Goal: Find specific page/section: Find specific page/section

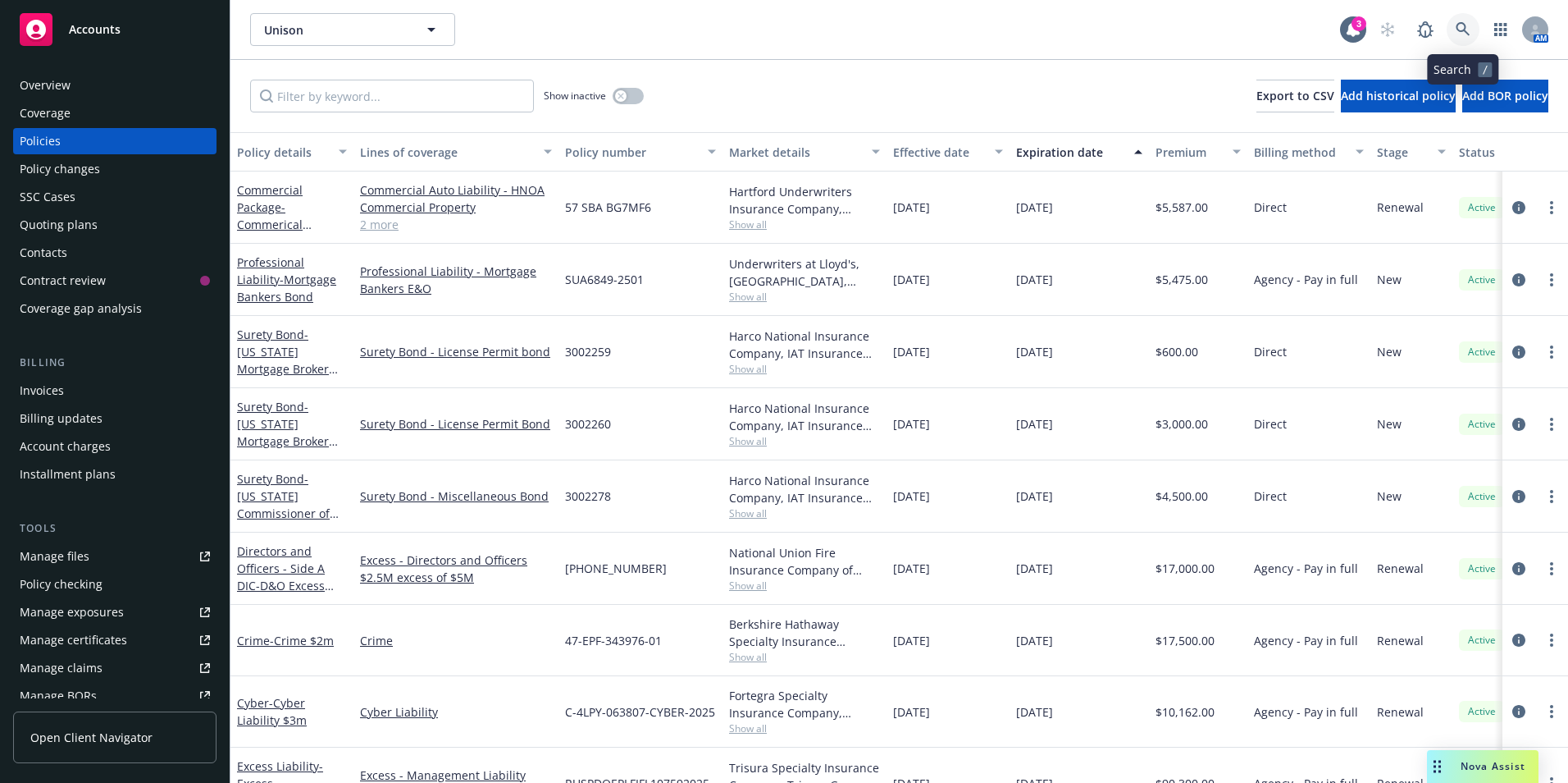
click at [1464, 27] on icon at bounding box center [1463, 29] width 15 height 15
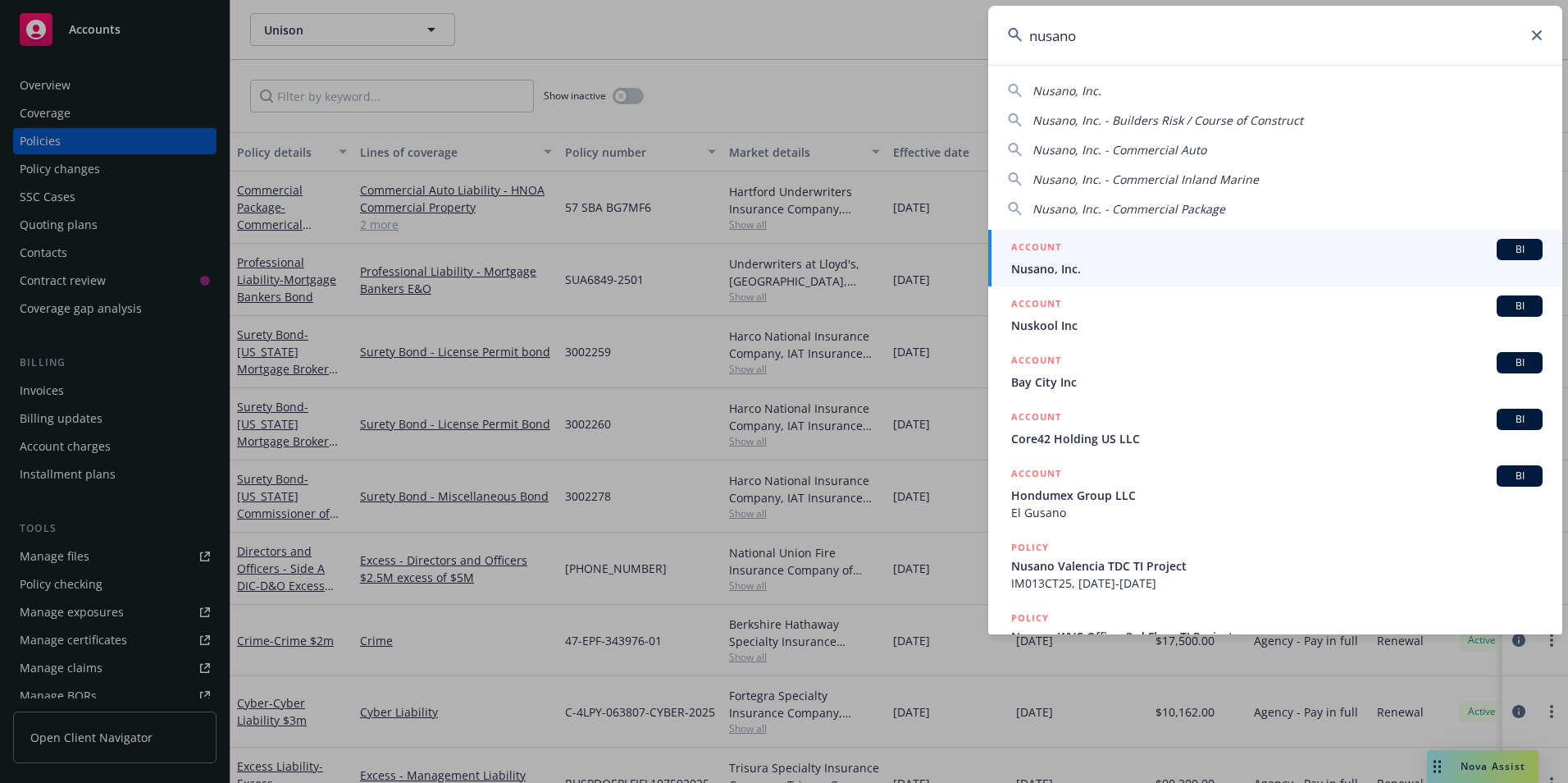
type input "nusano"
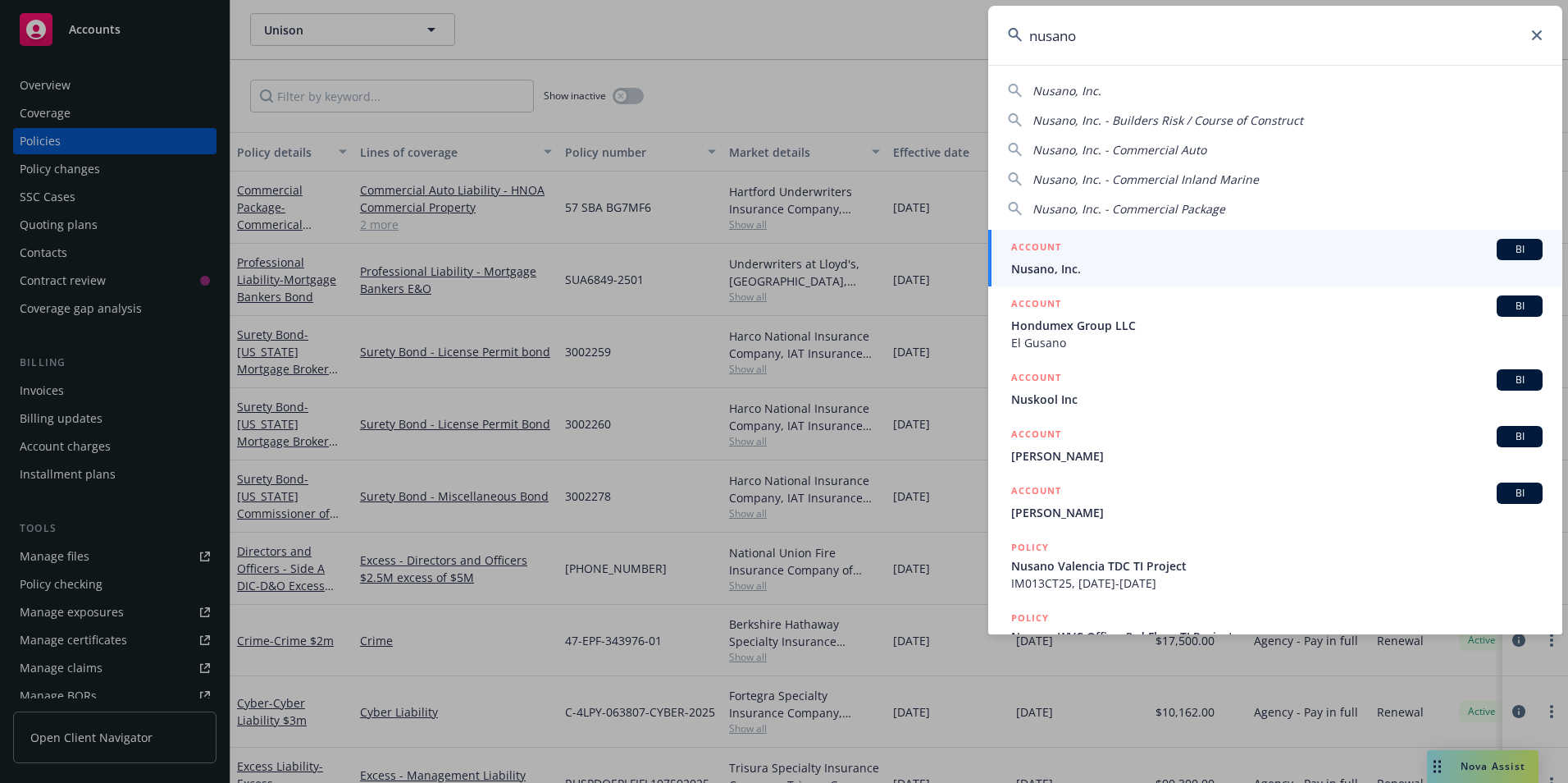
click at [1058, 267] on span "Nusano, Inc." at bounding box center [1276, 269] width 531 height 18
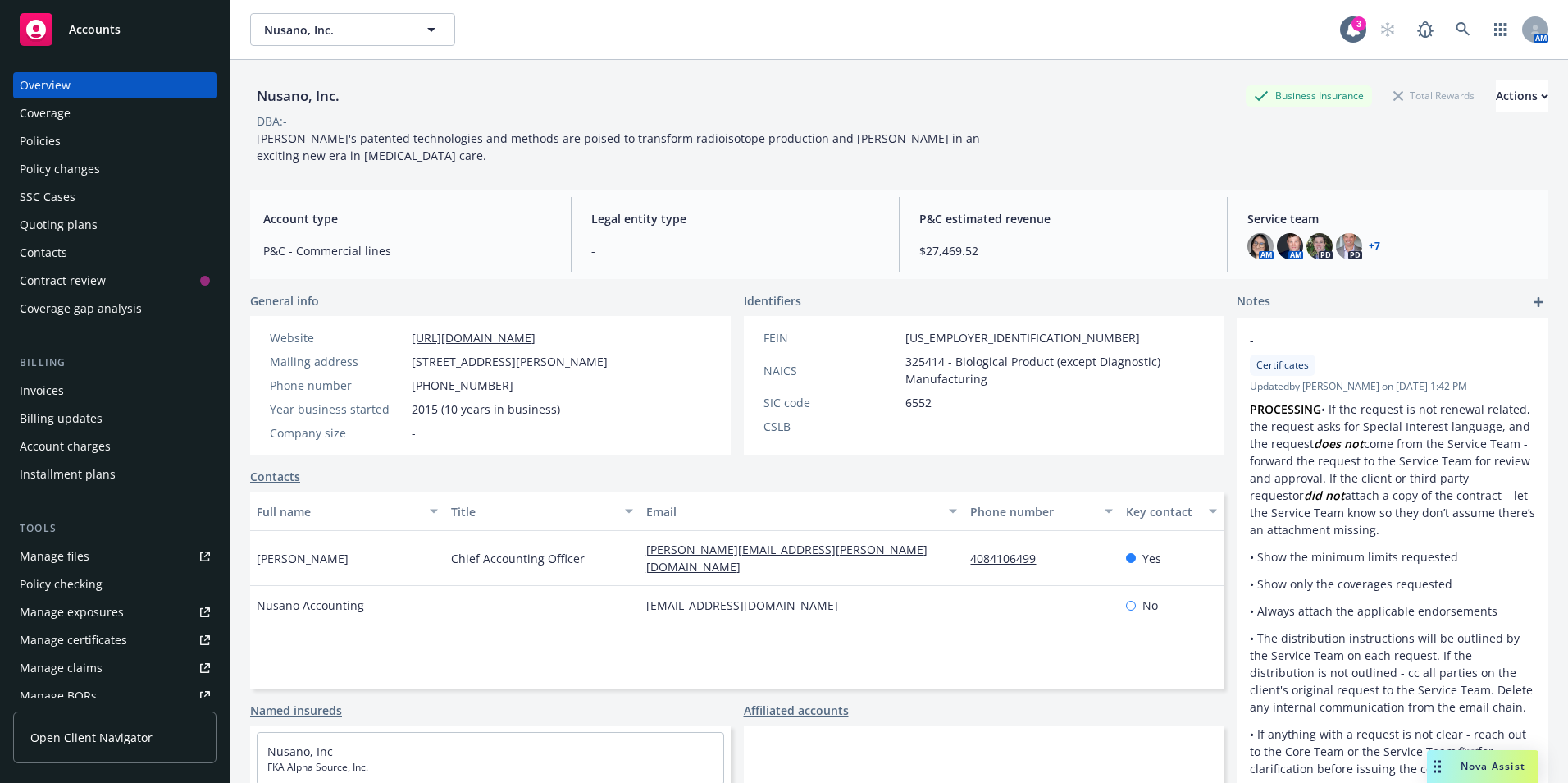
click at [59, 142] on div "Policies" at bounding box center [39, 141] width 41 height 26
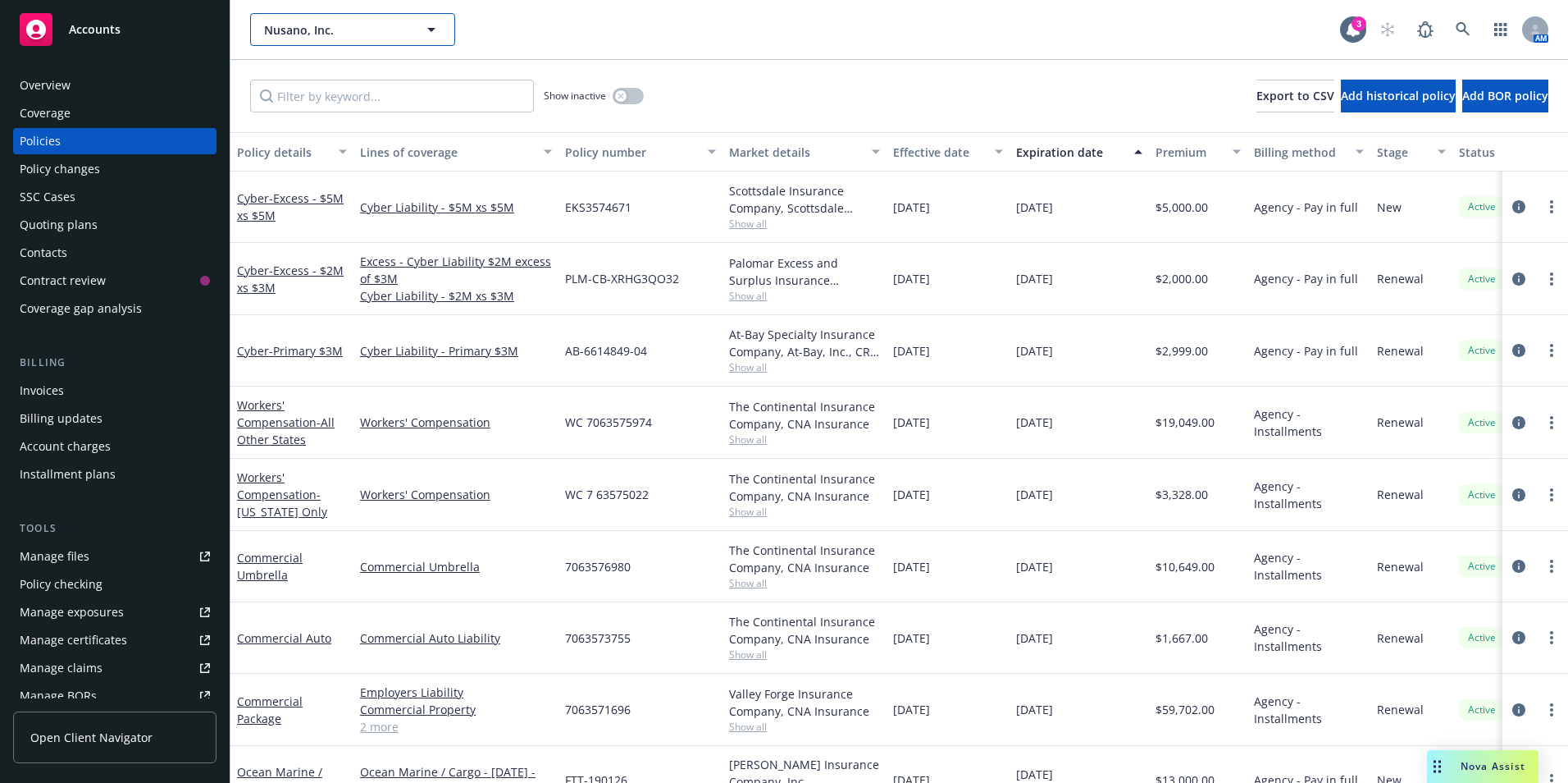
click at [439, 25] on icon "button" at bounding box center [432, 29] width 19 height 19
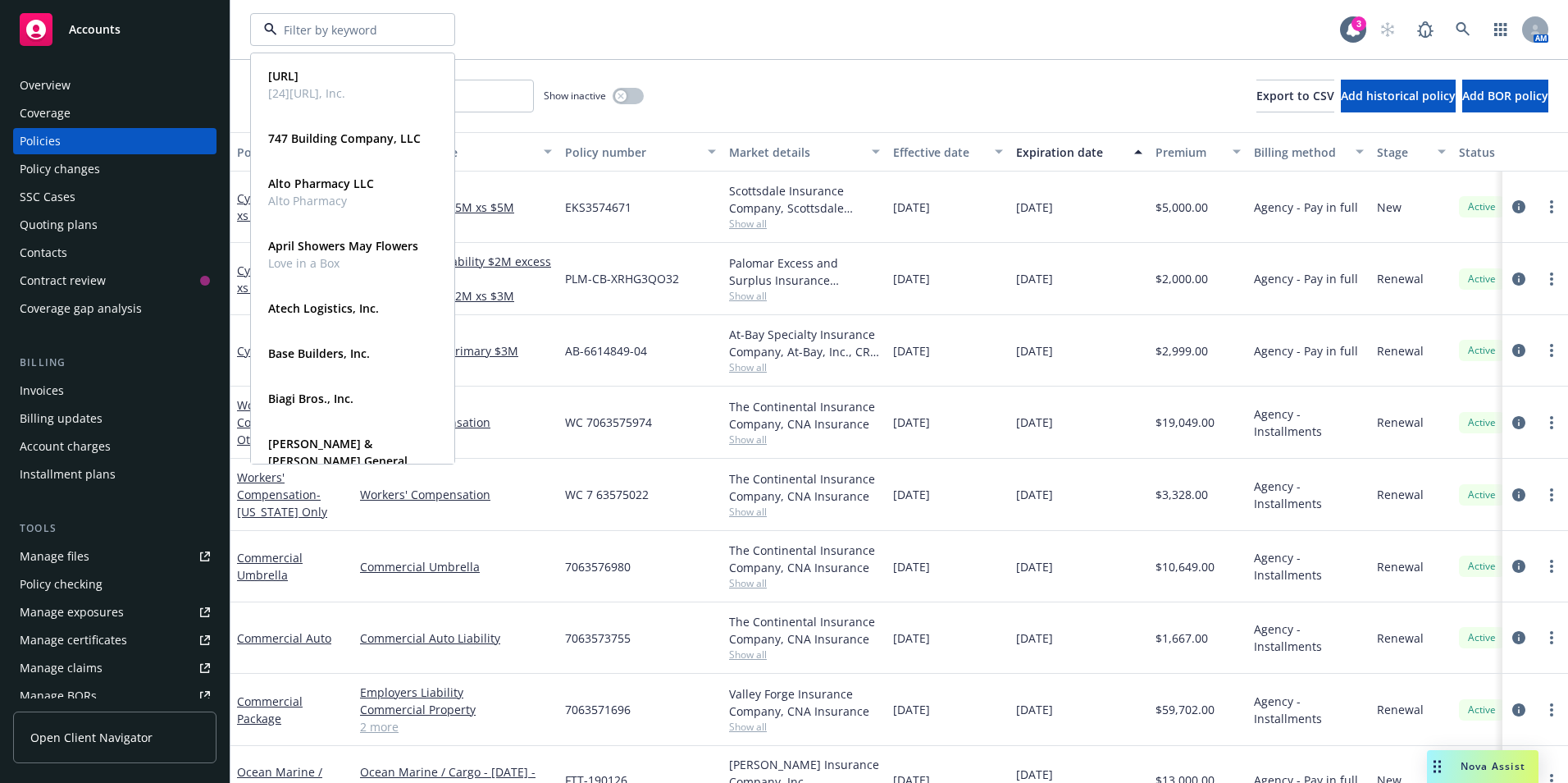
click at [442, 27] on div at bounding box center [353, 29] width 205 height 32
click at [470, 98] on input "Filter by keyword..." at bounding box center [392, 95] width 284 height 32
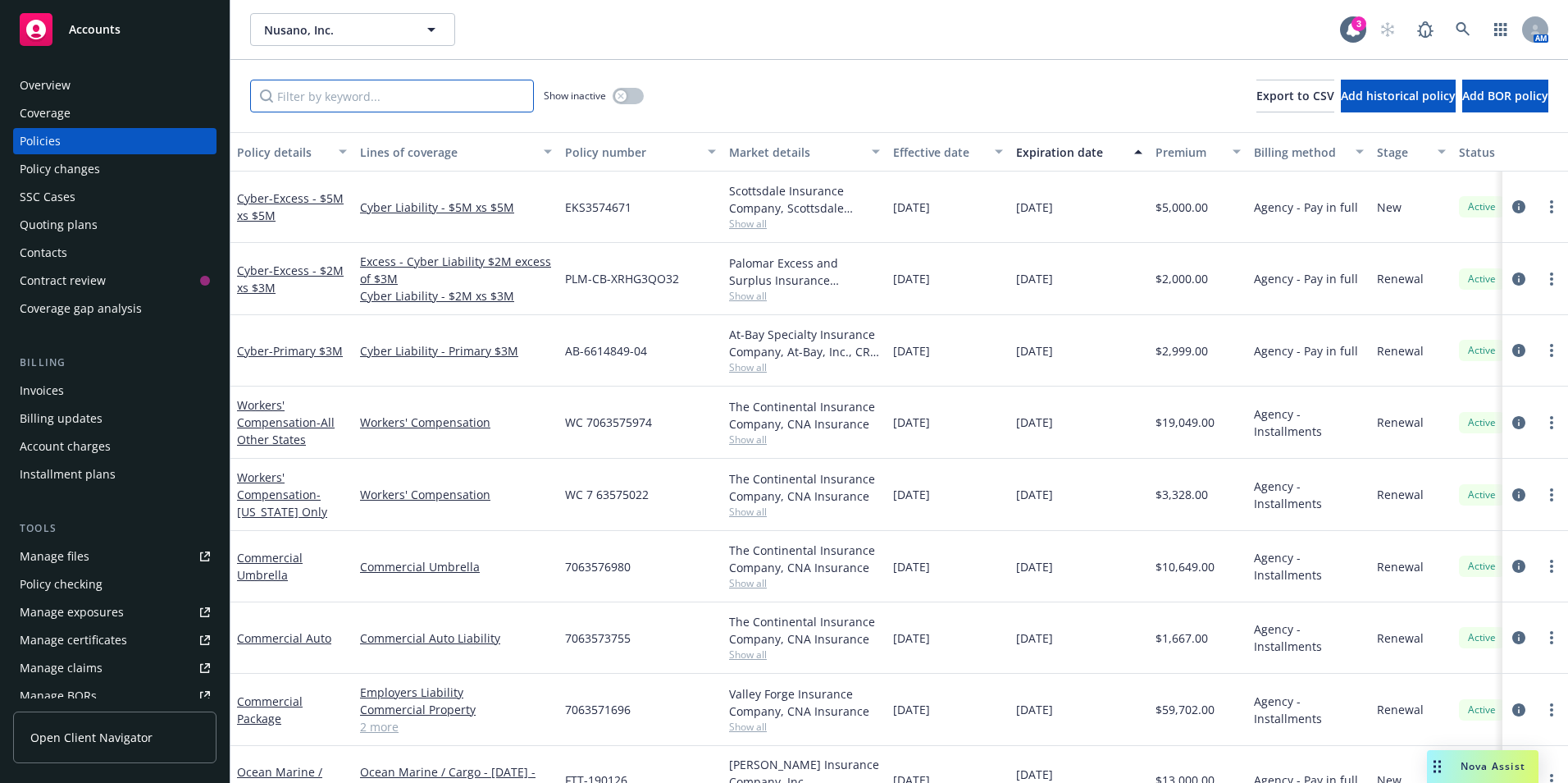
click at [470, 98] on input "Filter by keyword..." at bounding box center [392, 95] width 284 height 32
type input "surety"
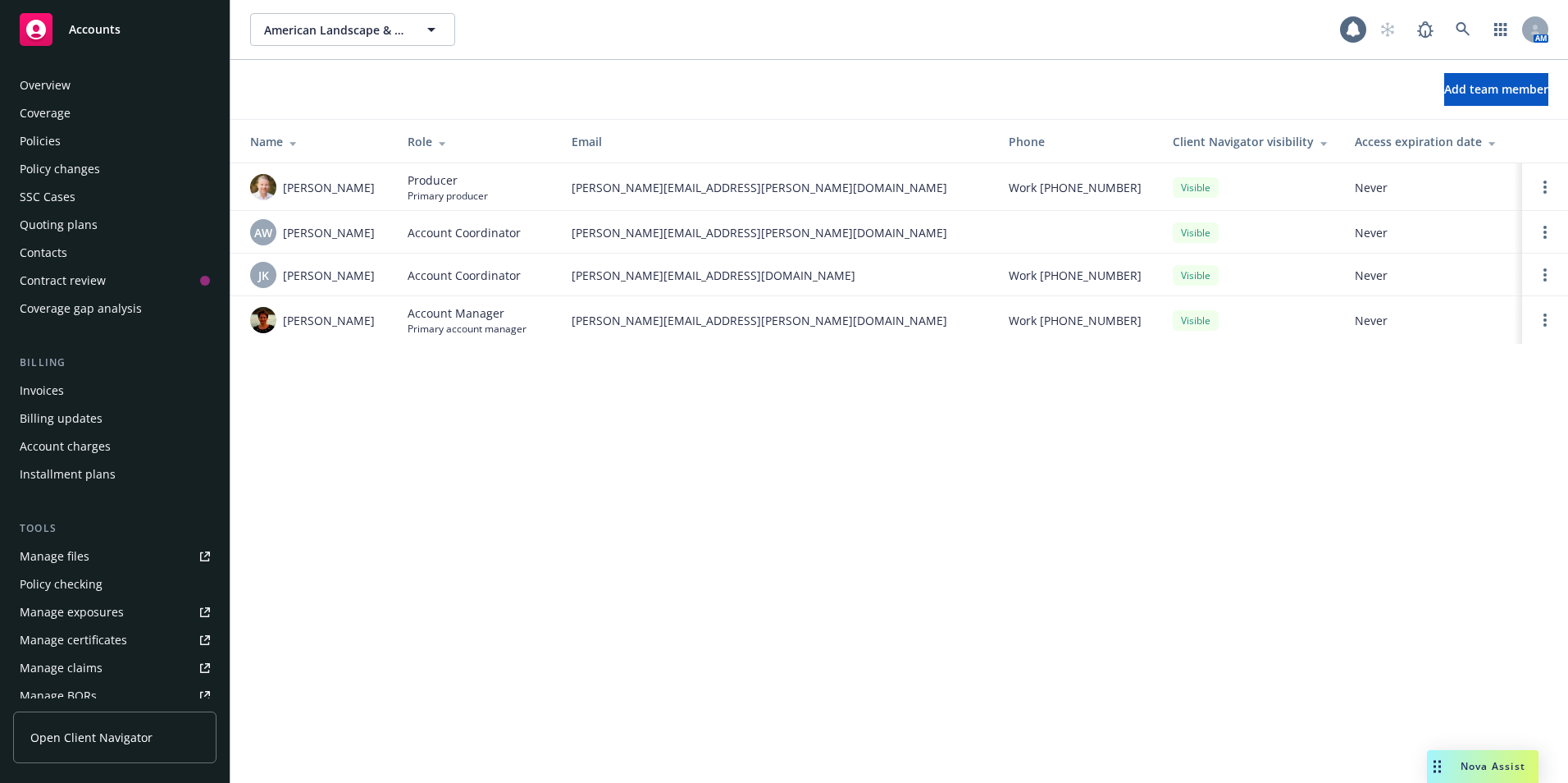
scroll to position [314, 0]
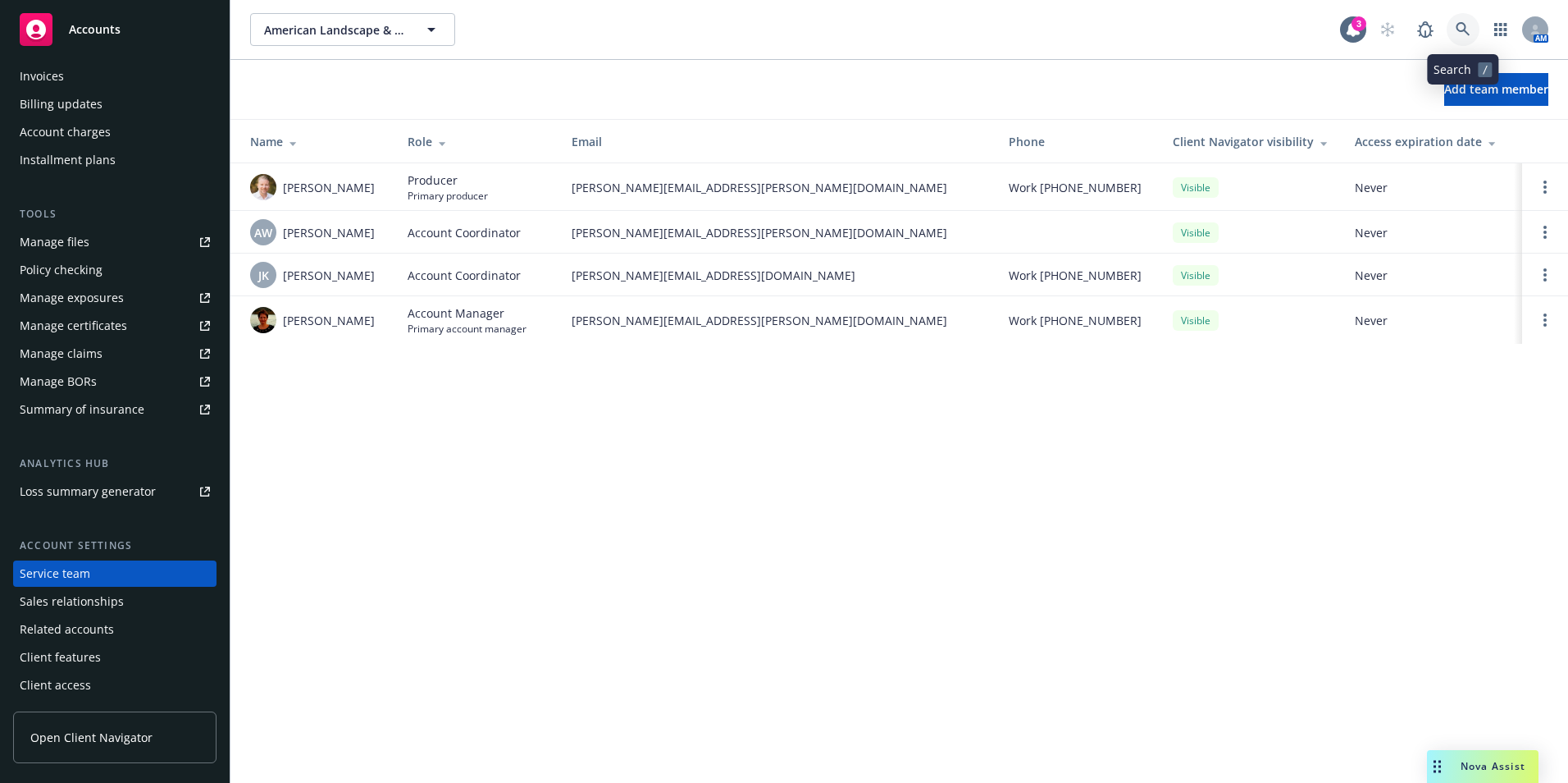
click at [1460, 29] on icon at bounding box center [1463, 29] width 15 height 15
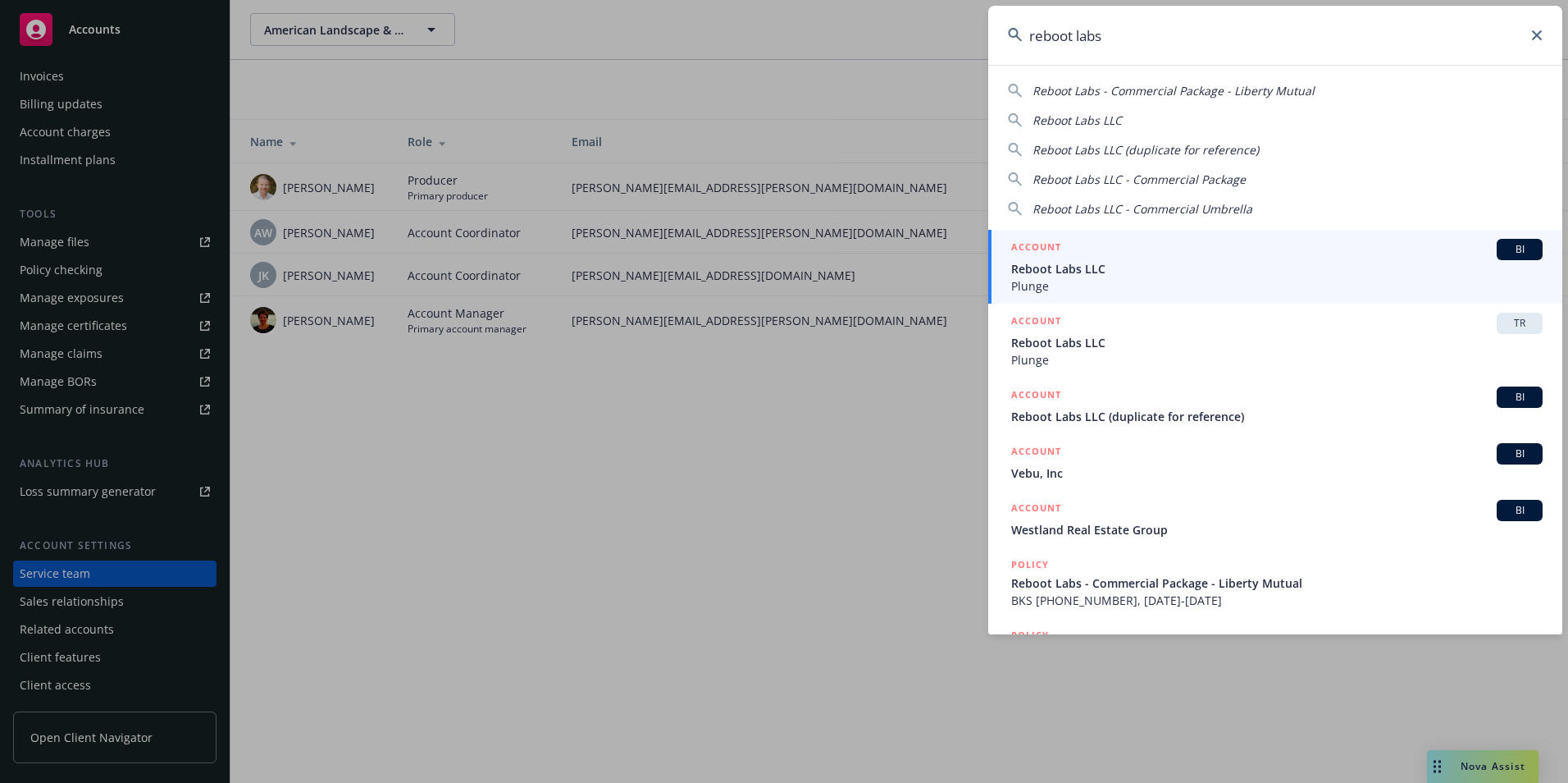
type input "reboot labs"
click at [1032, 273] on span "Reboot Labs LLC" at bounding box center [1276, 269] width 531 height 18
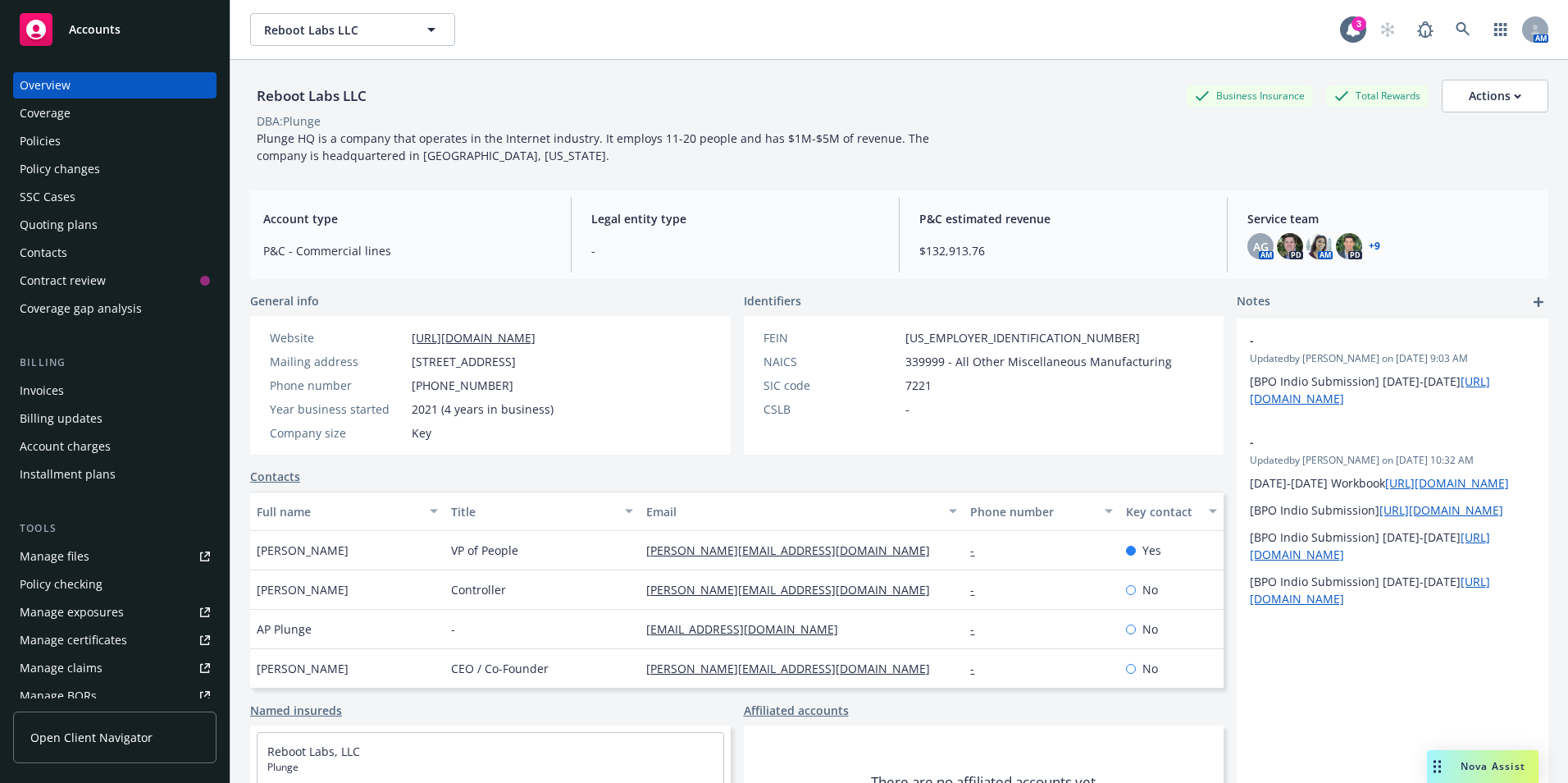
click at [46, 386] on div "Invoices" at bounding box center [41, 391] width 45 height 26
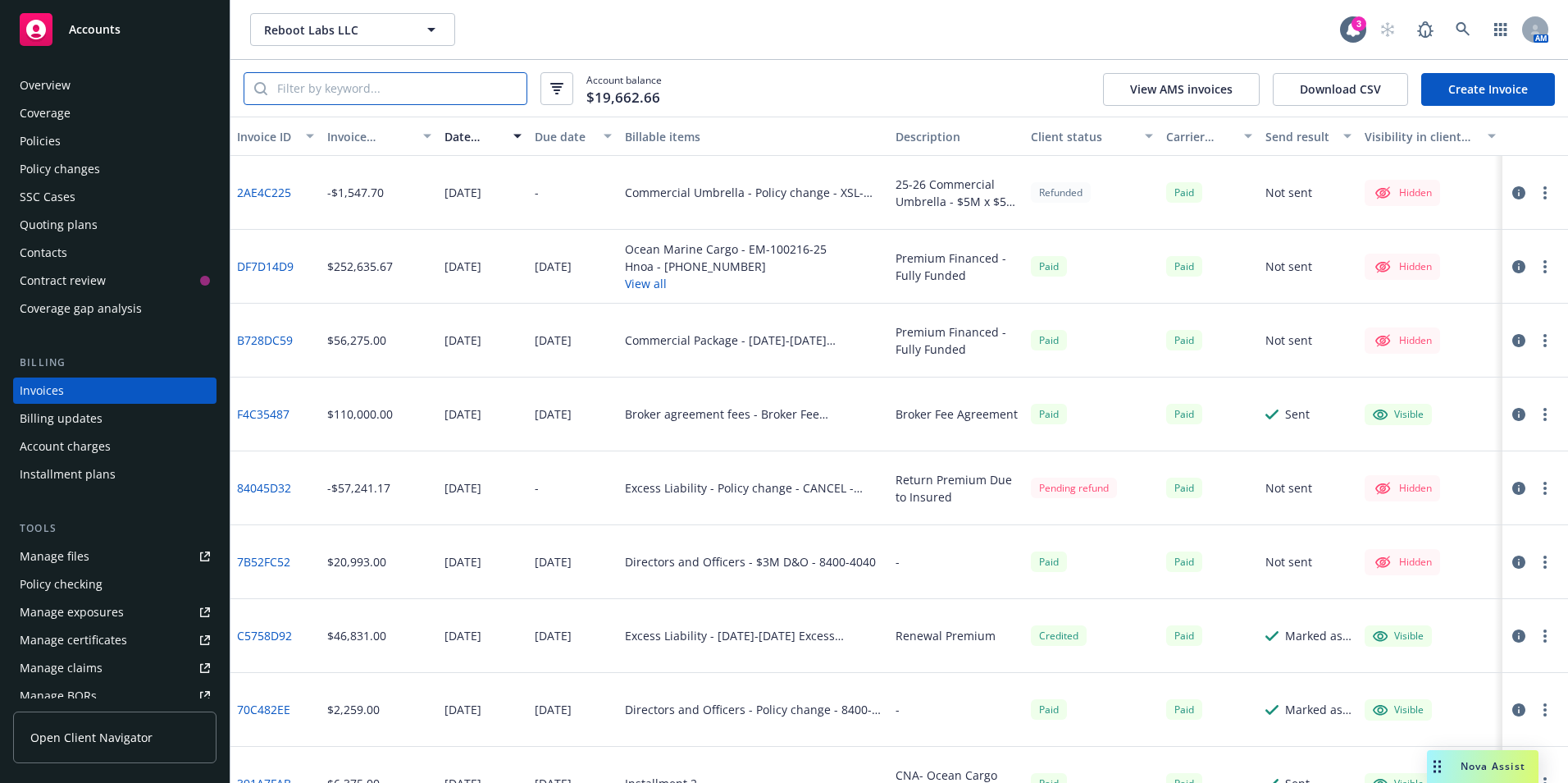
click at [389, 91] on input "search" at bounding box center [397, 88] width 259 height 32
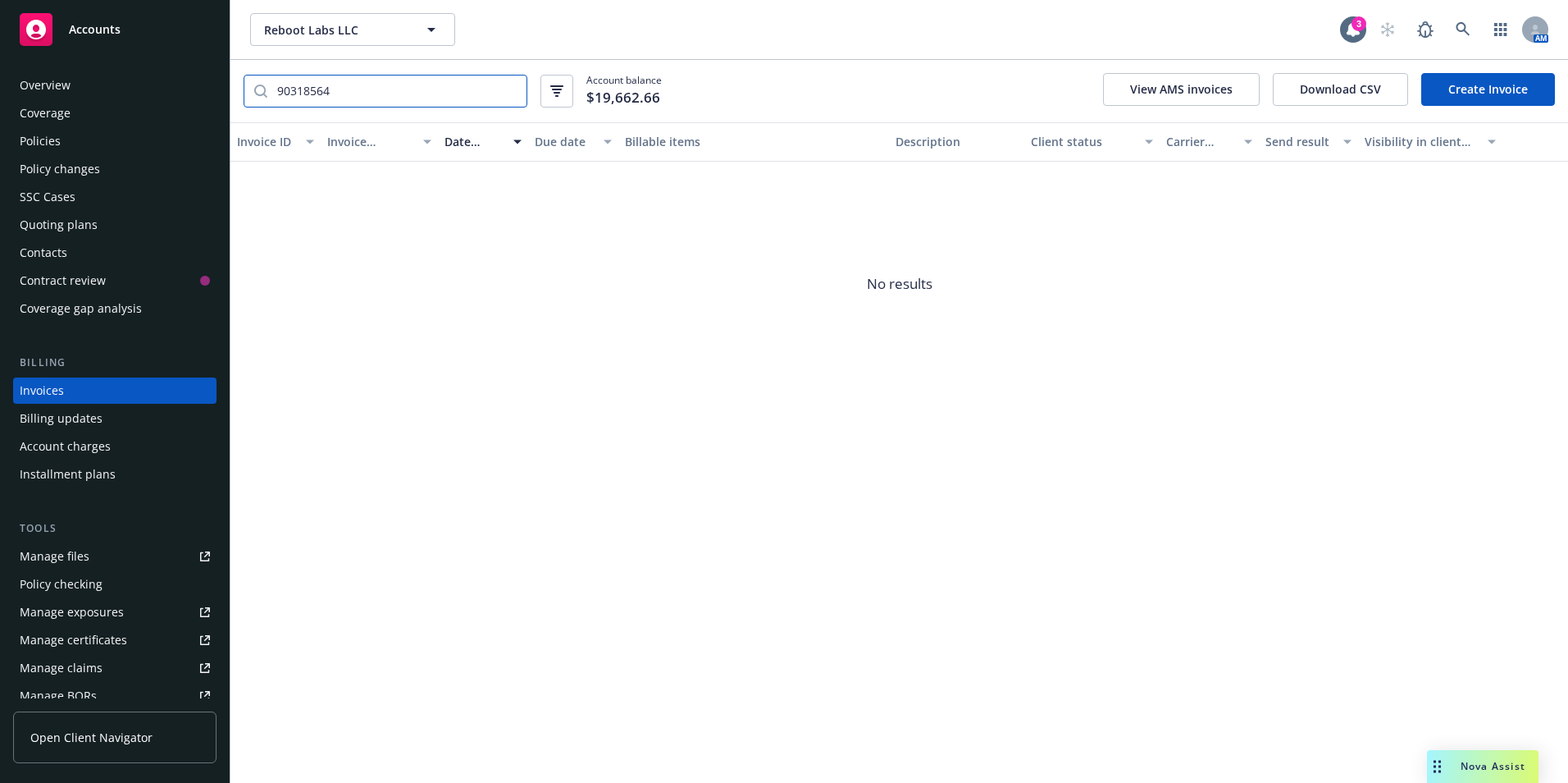
type input "90318564"
click at [51, 143] on div "Policies" at bounding box center [39, 141] width 41 height 26
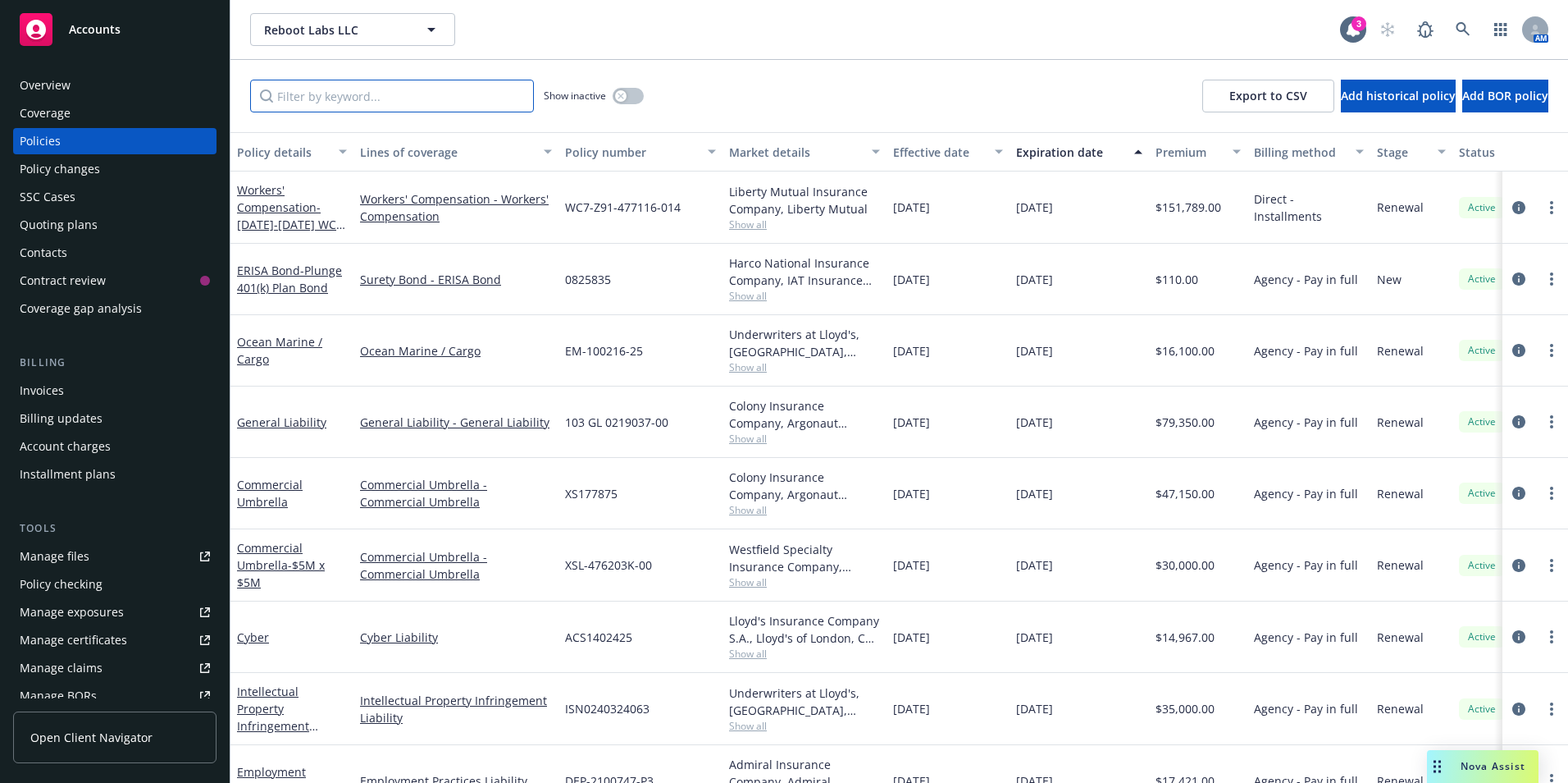
click at [322, 98] on input "Filter by keyword..." at bounding box center [392, 95] width 284 height 32
type input "surety"
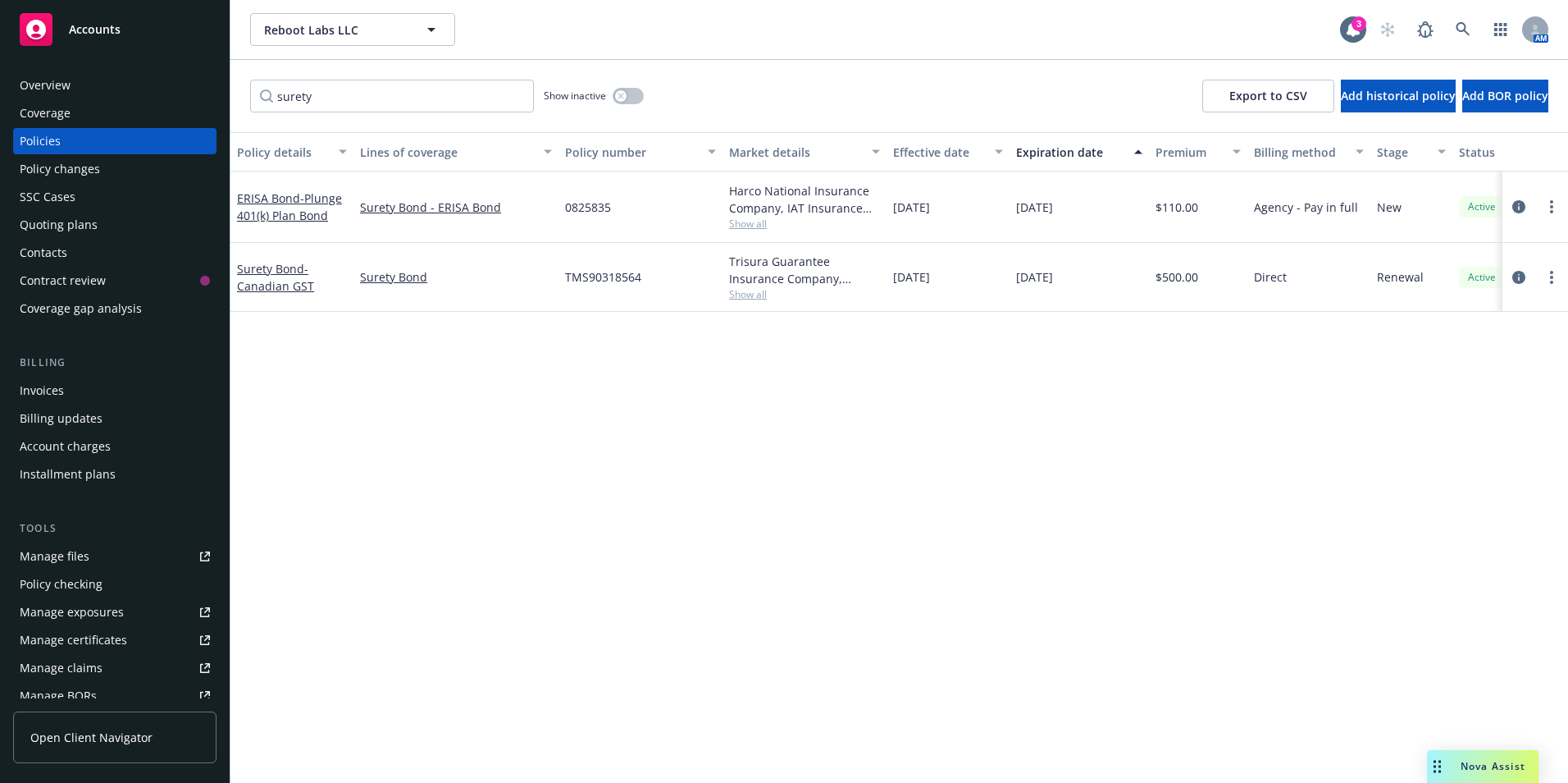
click at [639, 274] on span "TMS90318564" at bounding box center [603, 277] width 76 height 18
click at [563, 270] on div "TMS90318564" at bounding box center [640, 277] width 164 height 69
click at [640, 280] on span "TMS90318564" at bounding box center [603, 277] width 76 height 18
